Goal: Information Seeking & Learning: Learn about a topic

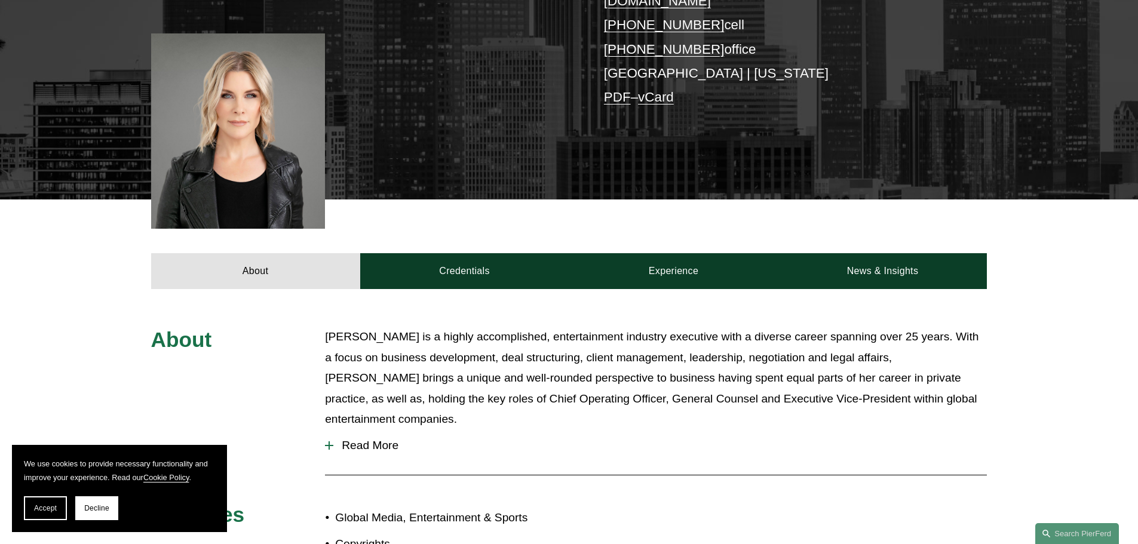
scroll to position [299, 0]
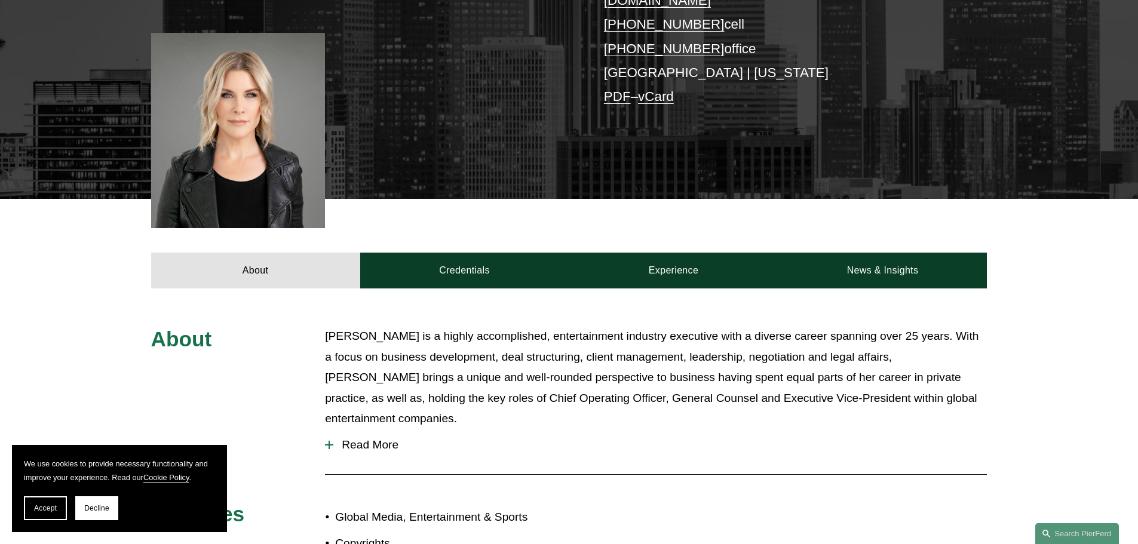
drag, startPoint x: 326, startPoint y: 413, endPoint x: 354, endPoint y: 384, distance: 40.6
click at [326, 444] on div at bounding box center [329, 444] width 8 height 1
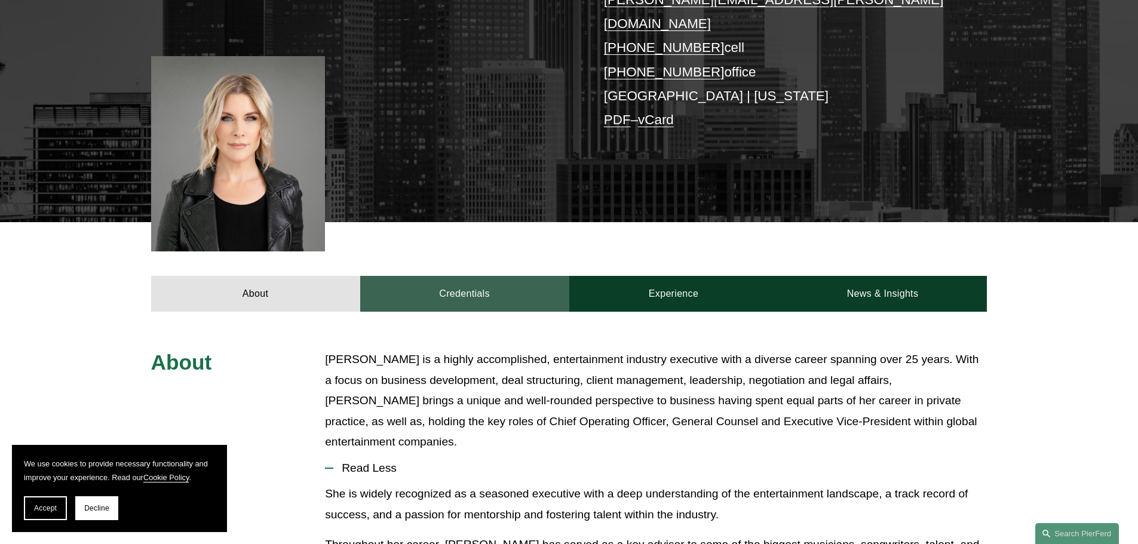
scroll to position [358, 0]
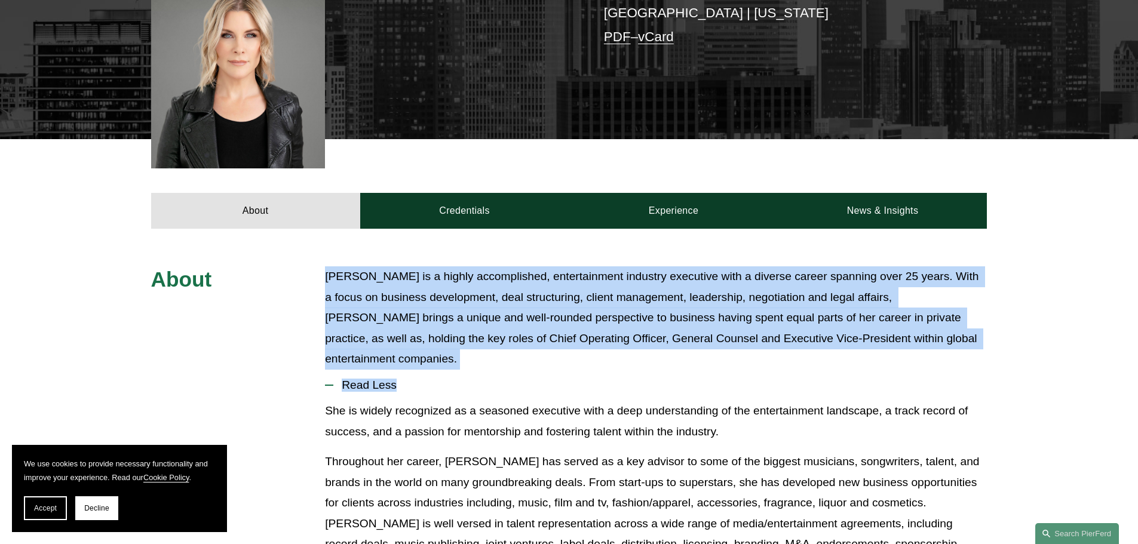
drag, startPoint x: 324, startPoint y: 252, endPoint x: 418, endPoint y: 354, distance: 138.7
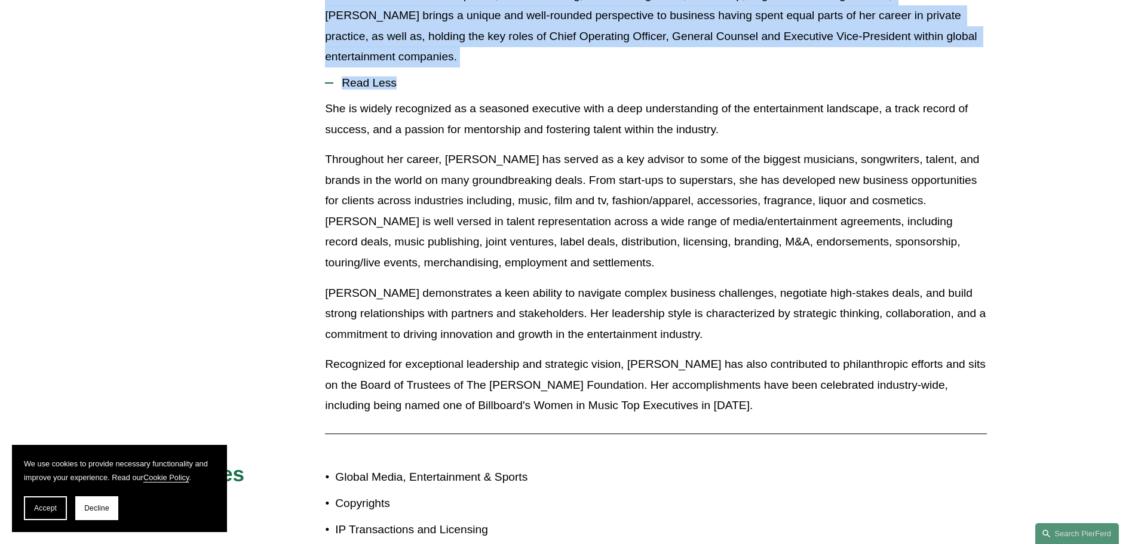
scroll to position [777, 0]
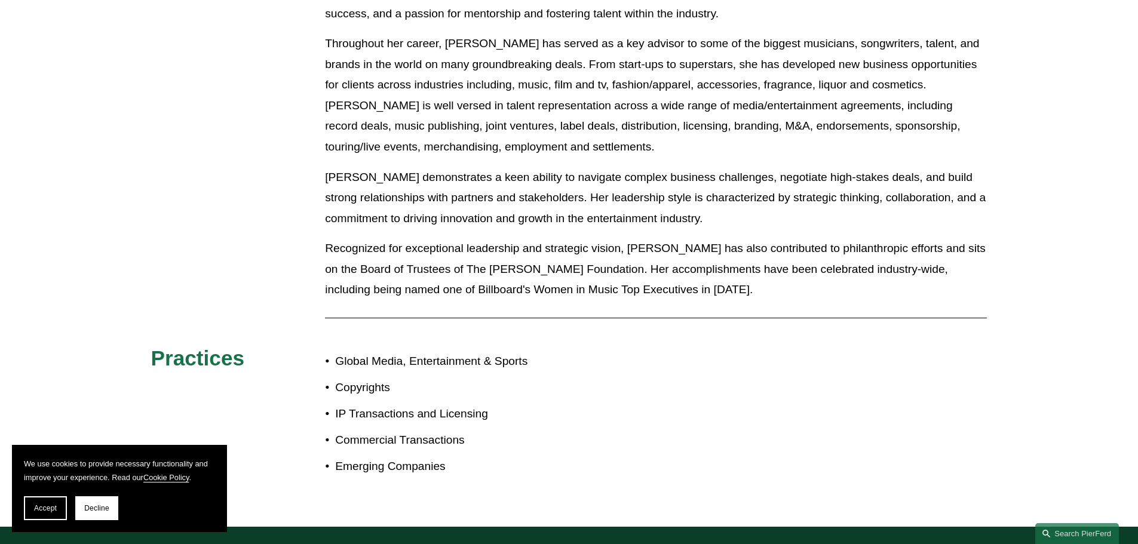
drag, startPoint x: 418, startPoint y: 353, endPoint x: 551, endPoint y: 452, distance: 165.6
click at [551, 452] on div "About [PERSON_NAME] is a highly accomplished, entertainment industry executive …" at bounding box center [569, 168] width 1138 height 641
drag, startPoint x: 548, startPoint y: 449, endPoint x: 548, endPoint y: 457, distance: 7.8
click at [548, 457] on div "Global Media, Entertainment & Sports Copyrights IP Transactions and Licensing C…" at bounding box center [447, 417] width 244 height 144
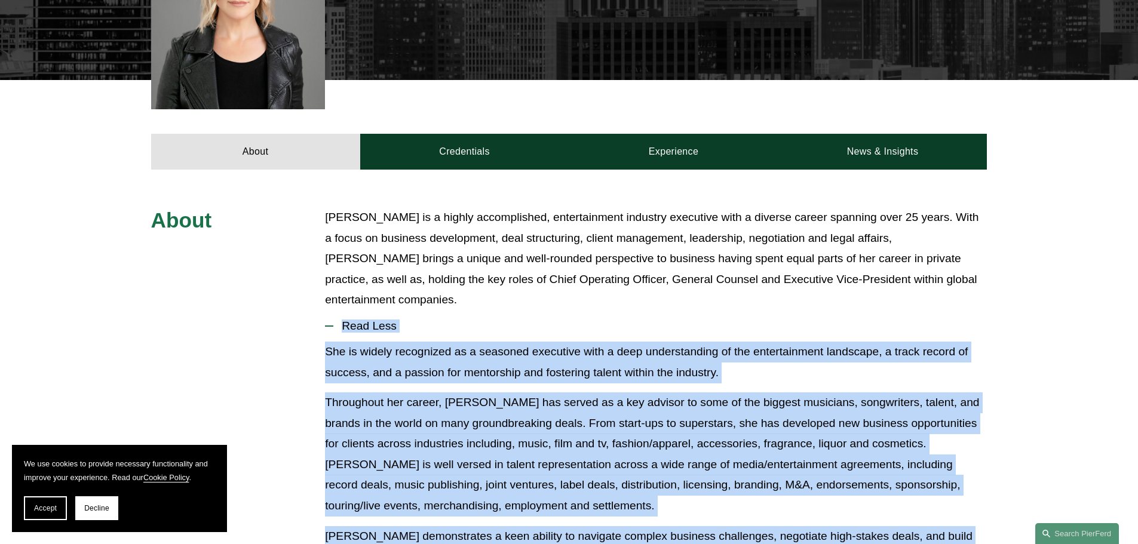
scroll to position [358, 0]
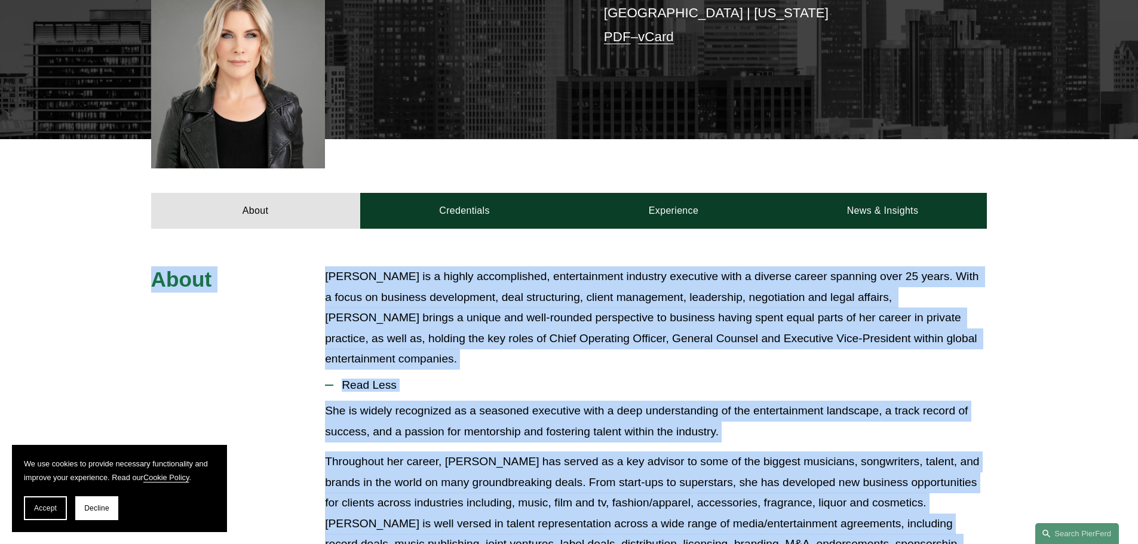
drag, startPoint x: 449, startPoint y: 437, endPoint x: 149, endPoint y: 250, distance: 353.7
copy div "About [PERSON_NAME] is a highly accomplished, entertainment industry executive …"
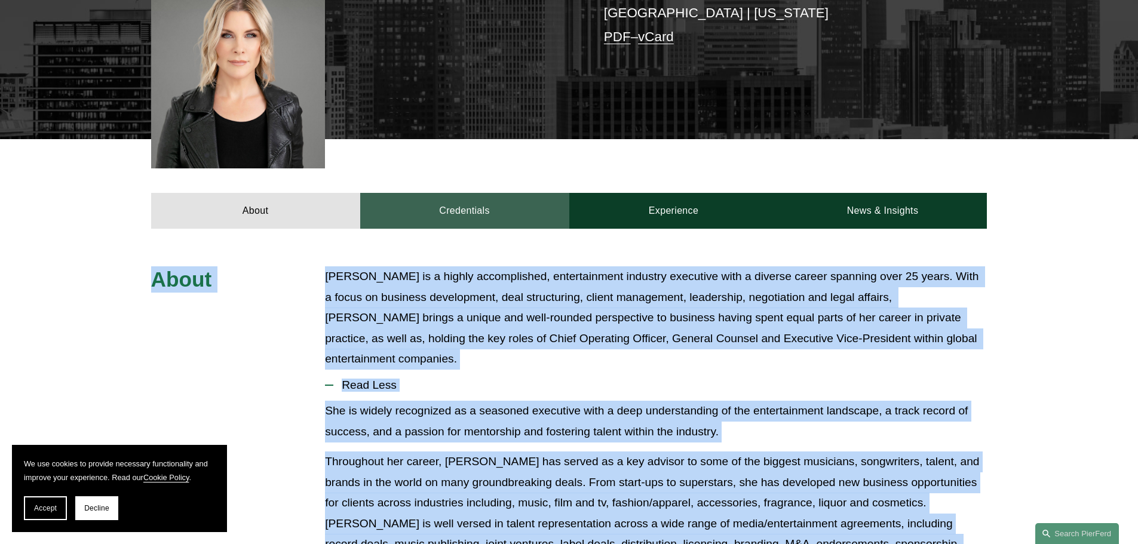
click at [440, 193] on link "Credentials" at bounding box center [464, 211] width 209 height 36
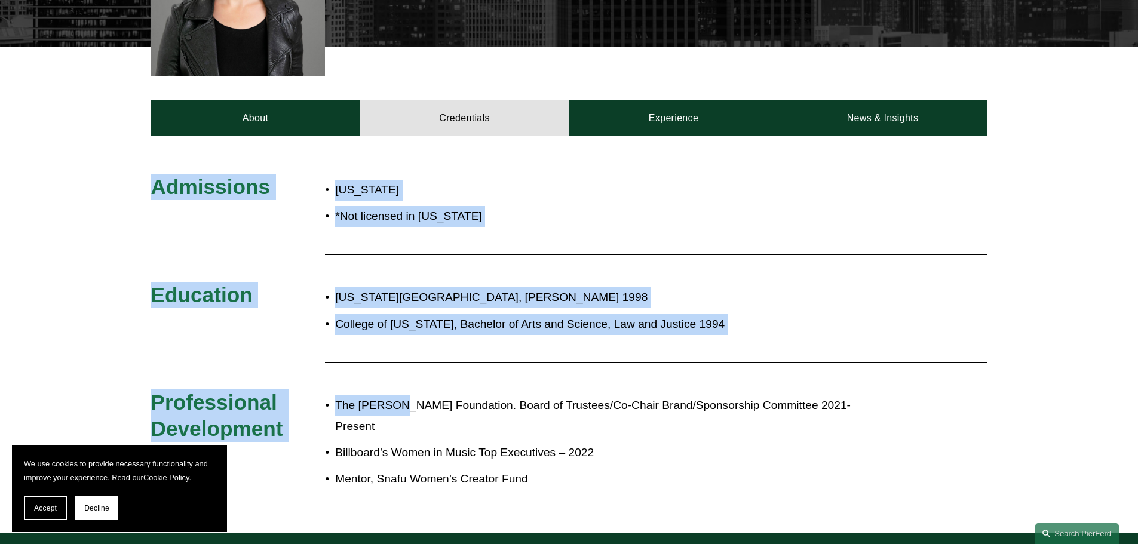
scroll to position [478, 0]
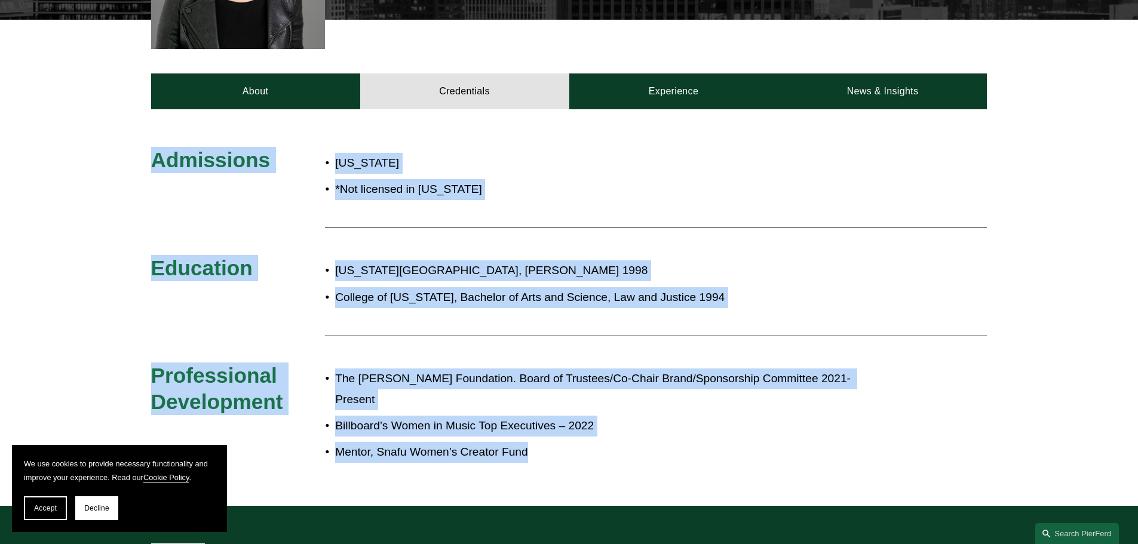
drag, startPoint x: 136, startPoint y: 257, endPoint x: 551, endPoint y: 417, distance: 445.0
click at [551, 417] on div "Admissions [US_STATE] *Not licensed in [US_STATE] Education [US_STATE] Law Scho…" at bounding box center [569, 307] width 1138 height 321
copy div "Admissions [US_STATE] *Not licensed in [US_STATE] Education [US_STATE][GEOGRAPH…"
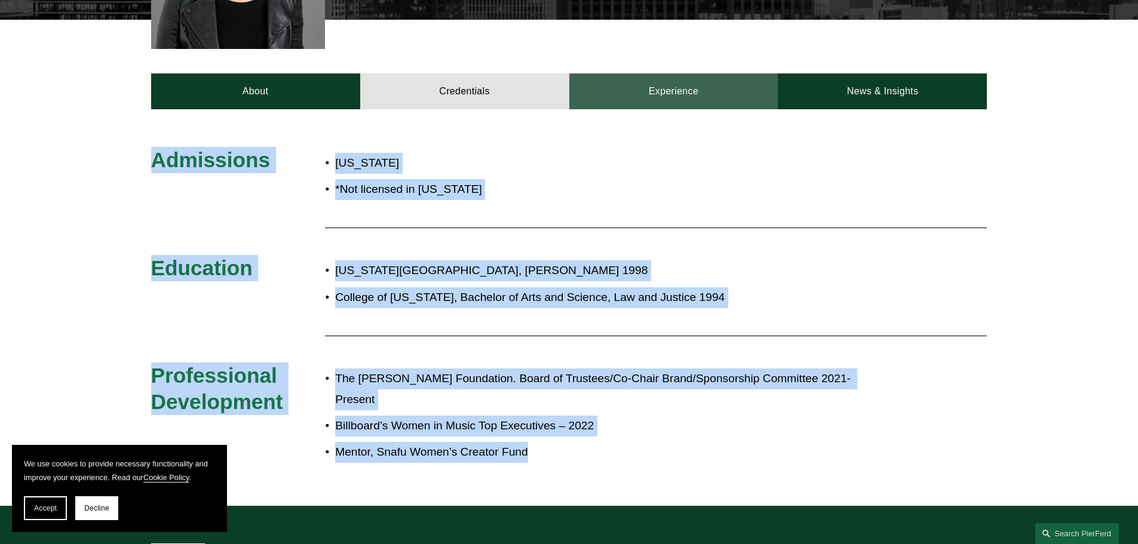
click at [689, 85] on link "Experience" at bounding box center [673, 91] width 209 height 36
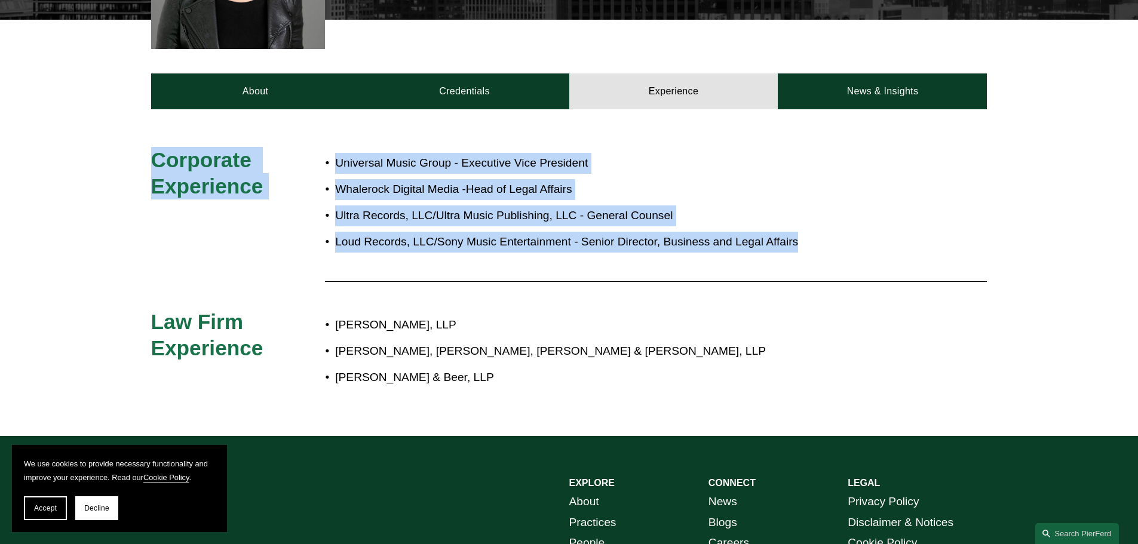
drag, startPoint x: 141, startPoint y: 133, endPoint x: 639, endPoint y: 260, distance: 513.8
click at [639, 260] on div "Corporate Experience Universal Music Group - Executive Vice President Whalerock…" at bounding box center [569, 273] width 1138 height 252
copy div "Corporate Experience Universal Music Group - Executive Vice President Whalerock…"
